Goal: Book appointment/travel/reservation: Book appointment/travel/reservation

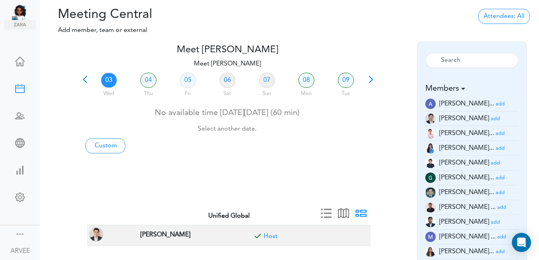
click at [104, 79] on link "03" at bounding box center [109, 80] width 16 height 15
click at [495, 134] on small "add" at bounding box center [499, 133] width 9 height 5
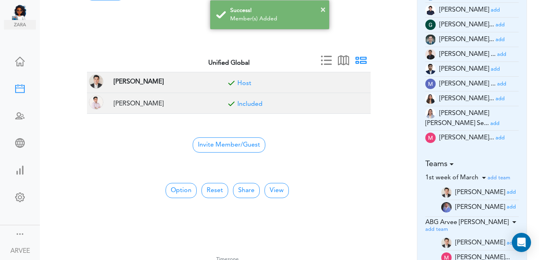
scroll to position [162, 0]
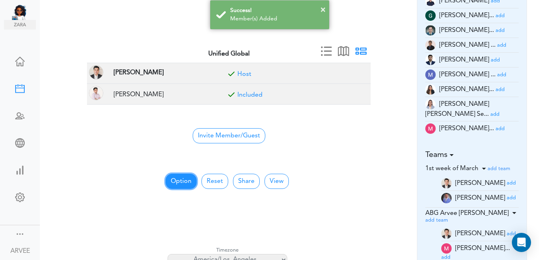
click at [175, 177] on button "Option" at bounding box center [180, 180] width 31 height 15
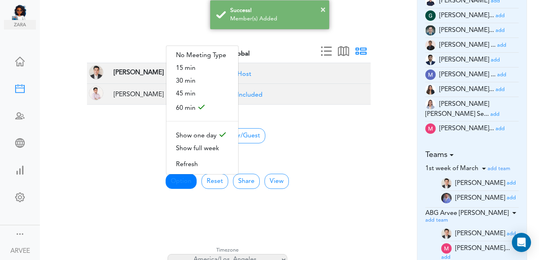
click at [392, 24] on div "× Success! Member(s) Added" at bounding box center [269, 15] width 539 height 30
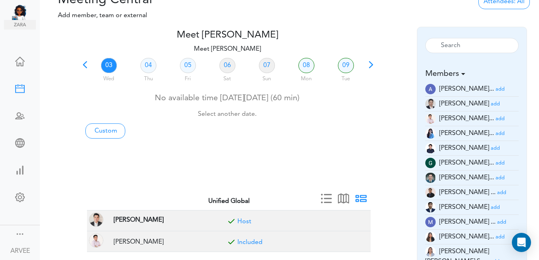
scroll to position [0, 0]
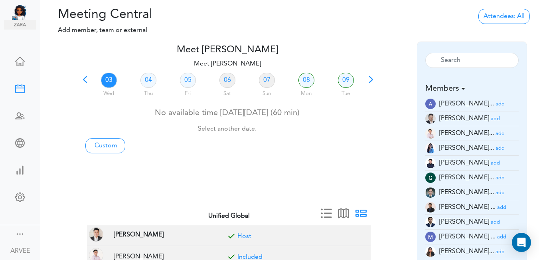
click at [108, 78] on link "03" at bounding box center [109, 80] width 16 height 15
click at [105, 148] on link "Custom" at bounding box center [105, 145] width 40 height 15
type input "Meet [PERSON_NAME]"
type input "[URL][DOMAIN_NAME][SECURITY_DATA]"
type input "[DATE]T15:00"
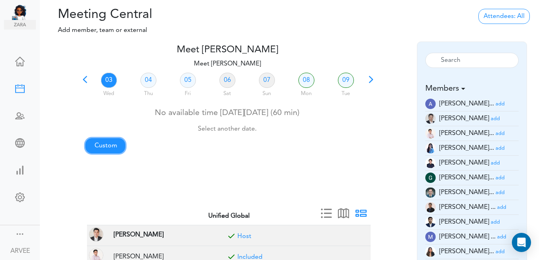
type input "[DATE]T15:30"
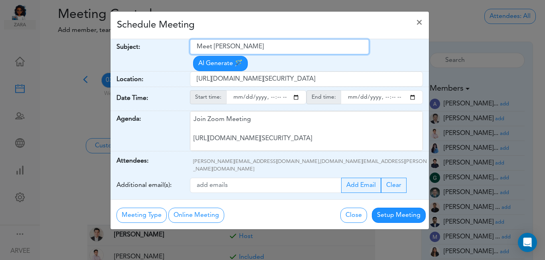
drag, startPoint x: 197, startPoint y: 47, endPoint x: 272, endPoint y: 39, distance: 75.3
click at [272, 39] on input "Meet [PERSON_NAME]" at bounding box center [279, 46] width 179 height 15
paste input "[PERSON_NAME] | 2025 Tax Planning & 2024 Tax Return"
type input "[PERSON_NAME] | 2025 Tax Planning & 2024 Tax Return"
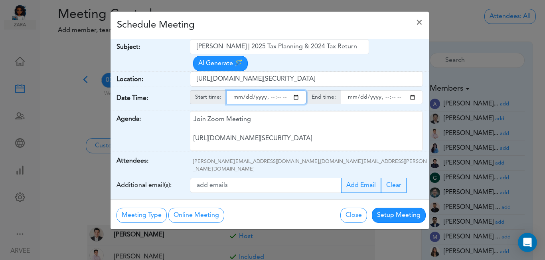
click at [297, 90] on input "starttime" at bounding box center [266, 97] width 80 height 14
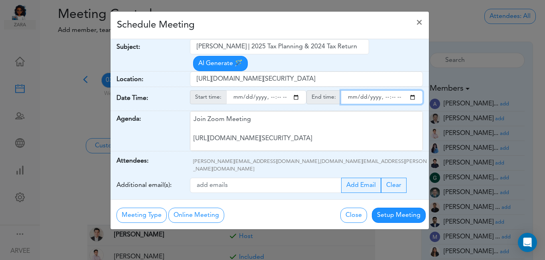
type input "[DATE]T16:00"
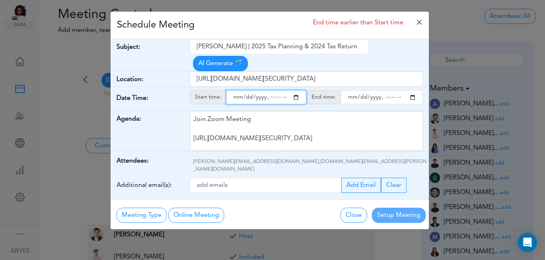
click at [412, 90] on input "endtime" at bounding box center [381, 97] width 82 height 14
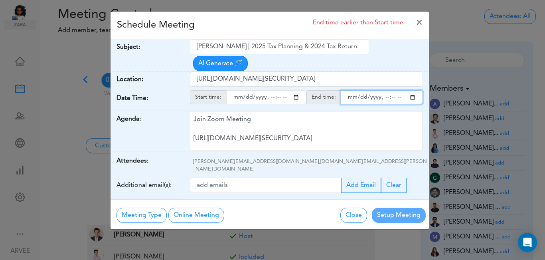
click at [391, 90] on input "endtime" at bounding box center [381, 97] width 82 height 14
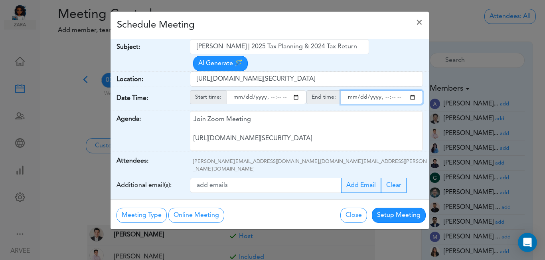
type input "[DATE]T17:00"
click at [288, 22] on div "Schedule Meeting ×" at bounding box center [269, 26] width 318 height 28
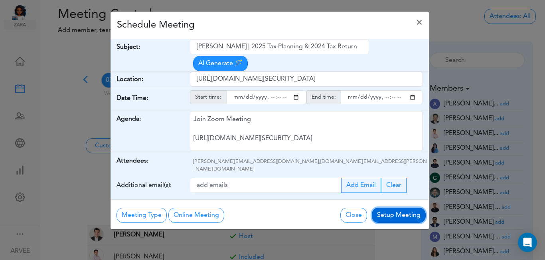
click at [388, 207] on button "Setup Meeting" at bounding box center [399, 214] width 54 height 15
